Goal: Check status: Check status

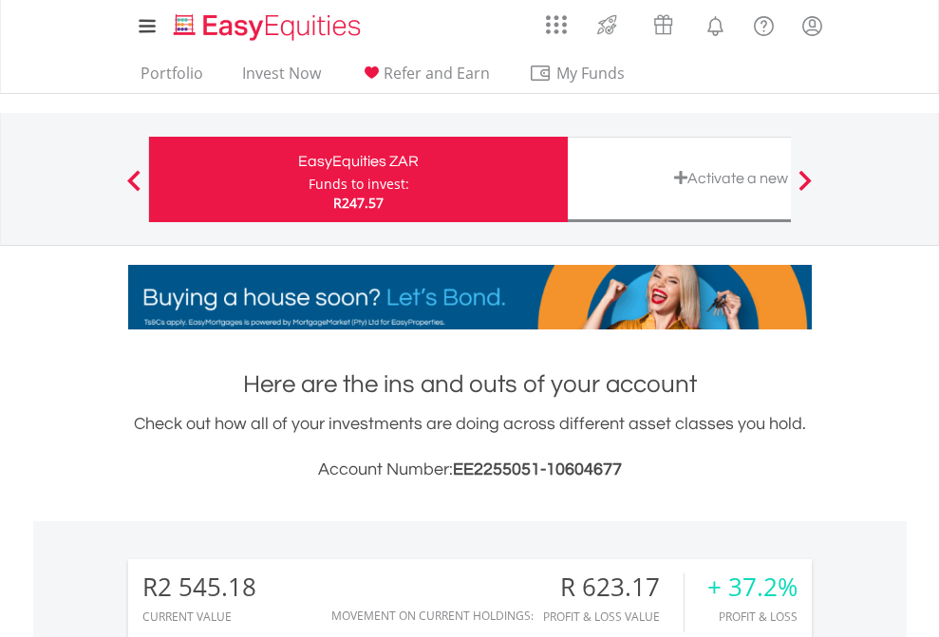
scroll to position [182, 298]
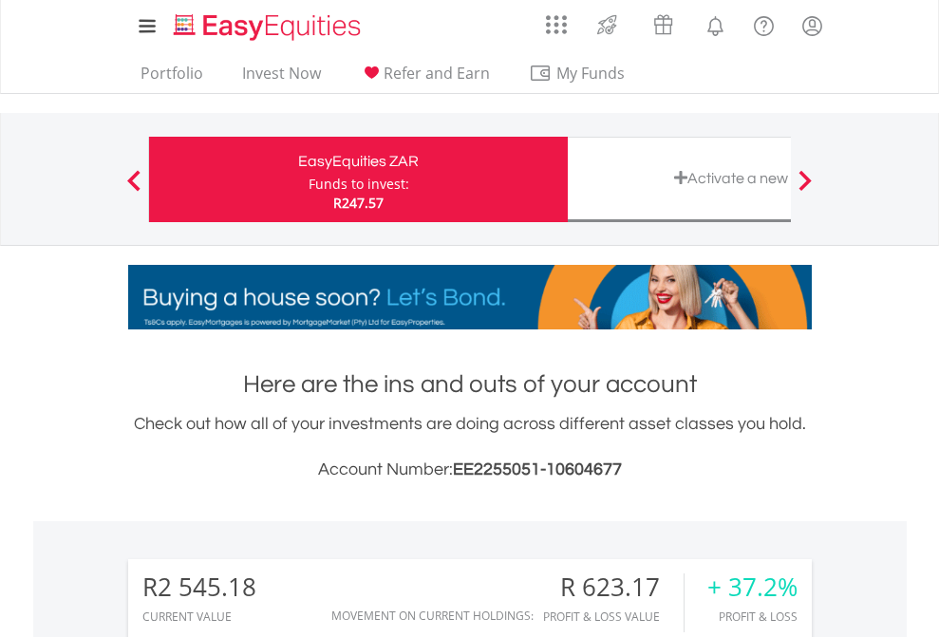
click at [309, 180] on div "Funds to invest:" at bounding box center [359, 184] width 101 height 19
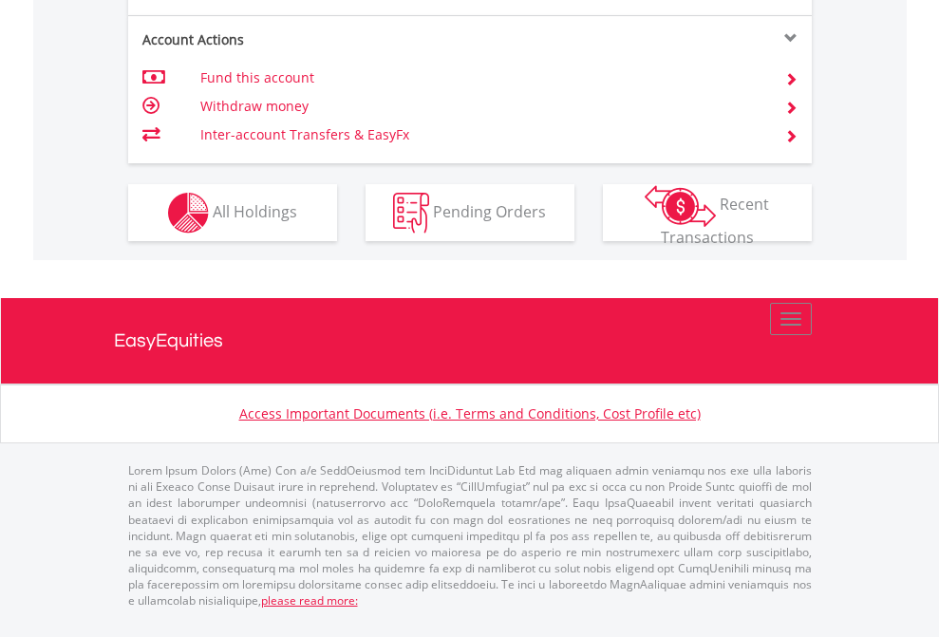
scroll to position [1859, 0]
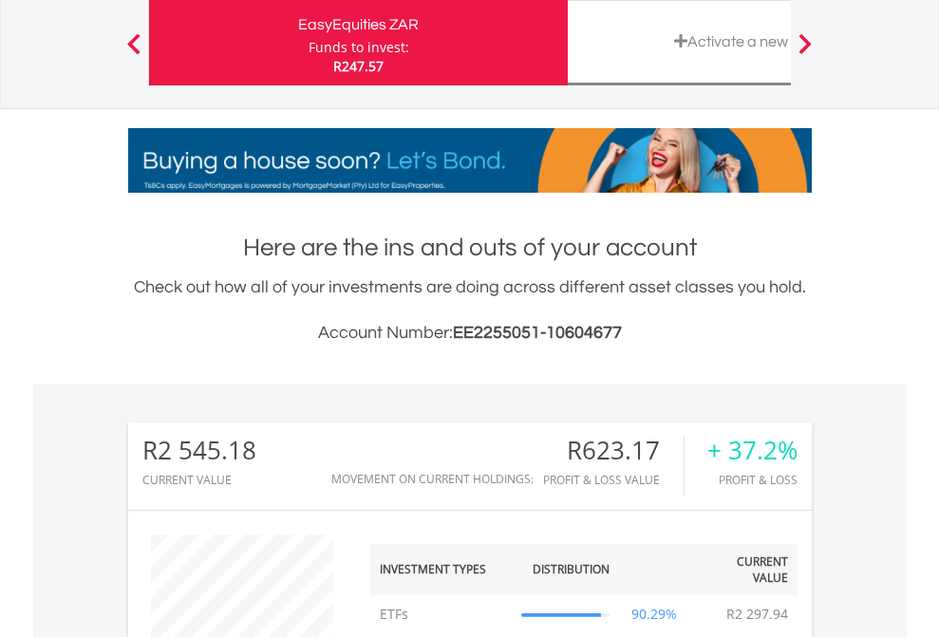
click at [309, 43] on div "Funds to invest:" at bounding box center [359, 47] width 101 height 19
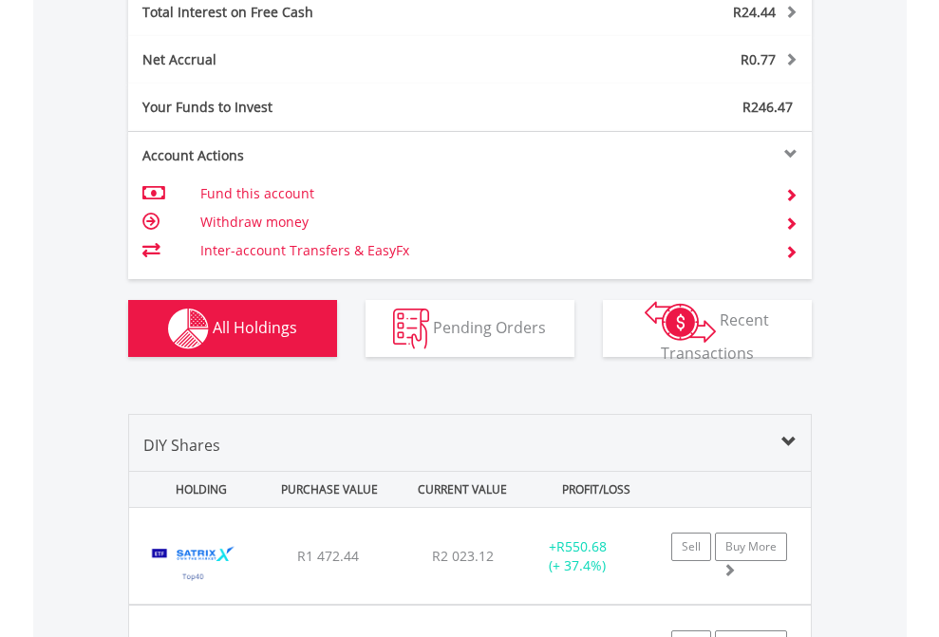
scroll to position [2188, 0]
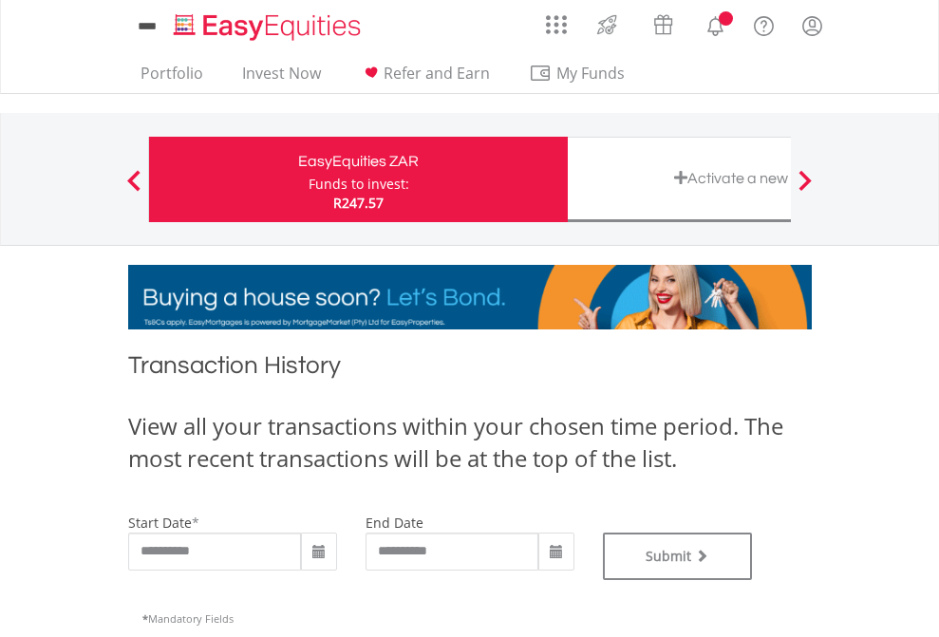
click at [309, 180] on div "Funds to invest:" at bounding box center [359, 184] width 101 height 19
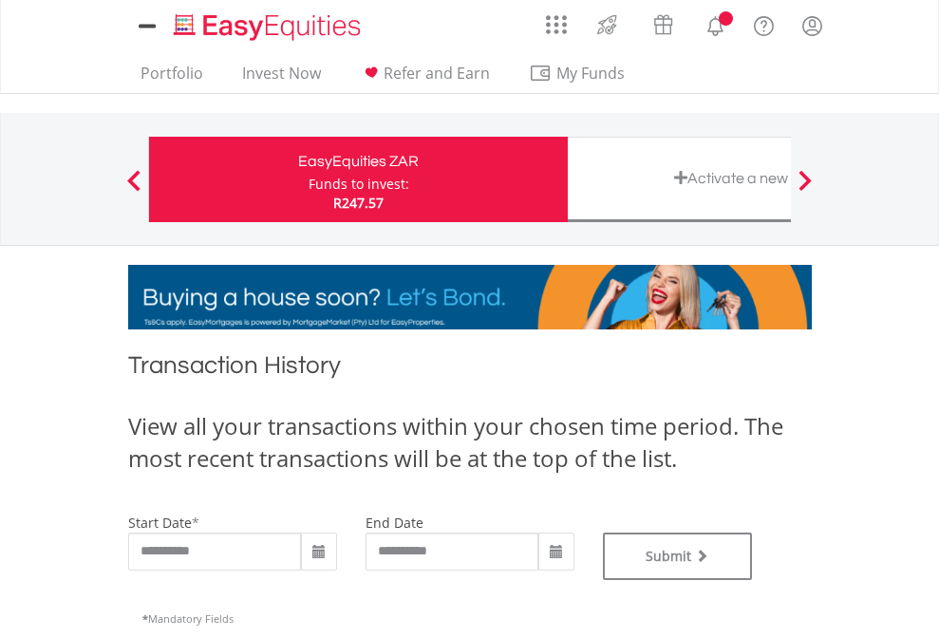
type input "**********"
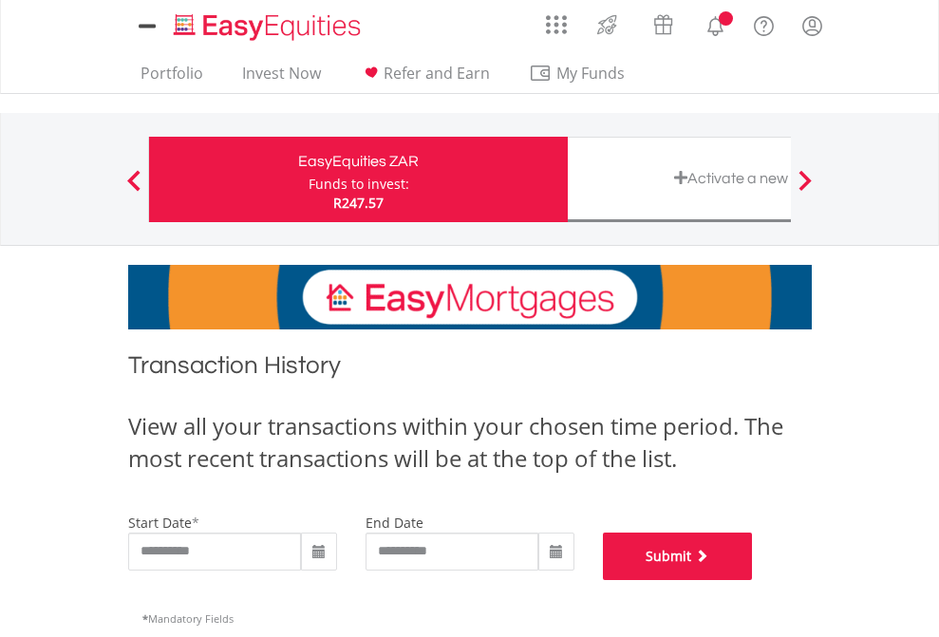
click at [753, 580] on button "Submit" at bounding box center [678, 556] width 150 height 47
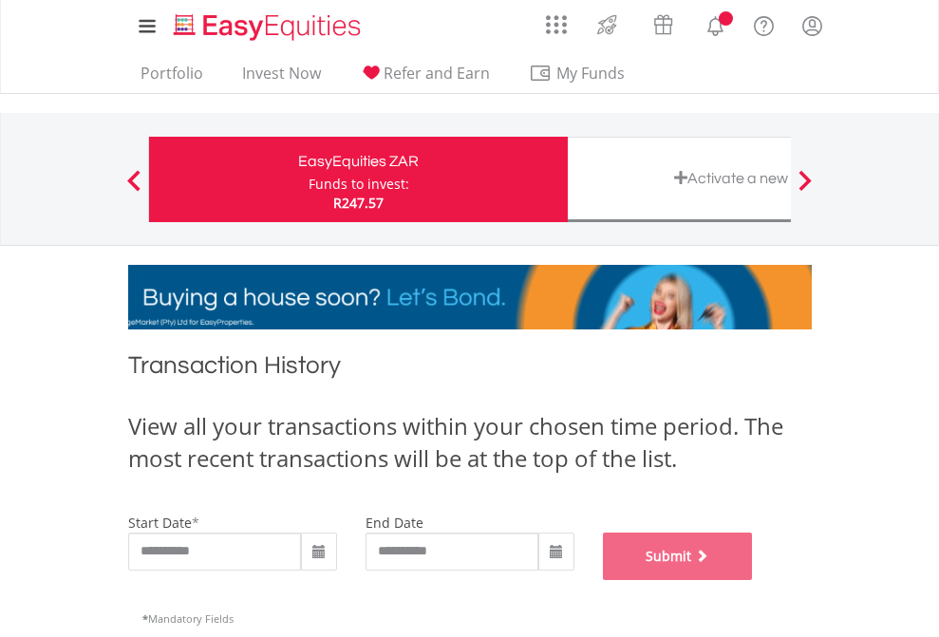
scroll to position [770, 0]
